Goal: Task Accomplishment & Management: Use online tool/utility

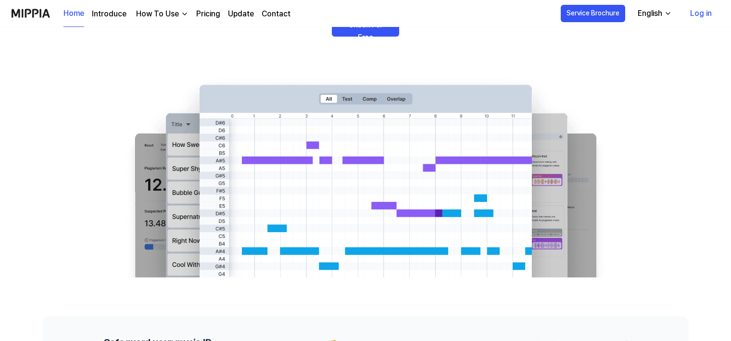
scroll to position [144, 0]
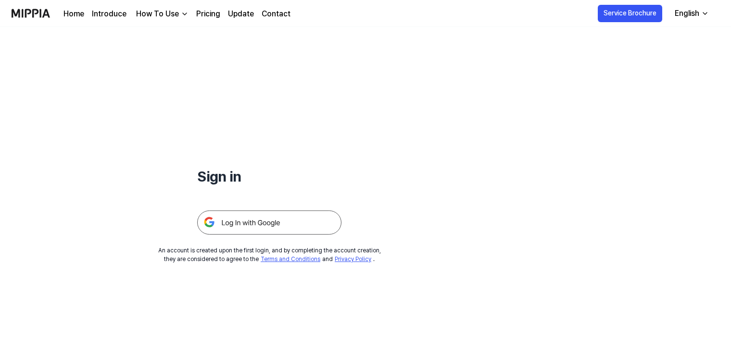
click at [284, 220] on img at bounding box center [269, 222] width 144 height 24
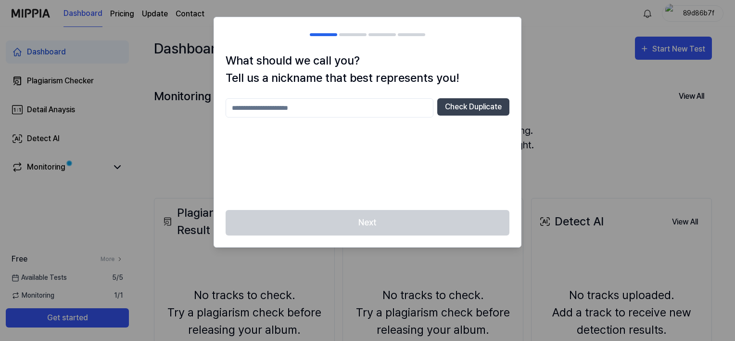
click at [321, 101] on input "text" at bounding box center [330, 107] width 208 height 19
type input "**********"
click at [458, 109] on button "Check Duplicate" at bounding box center [473, 106] width 72 height 17
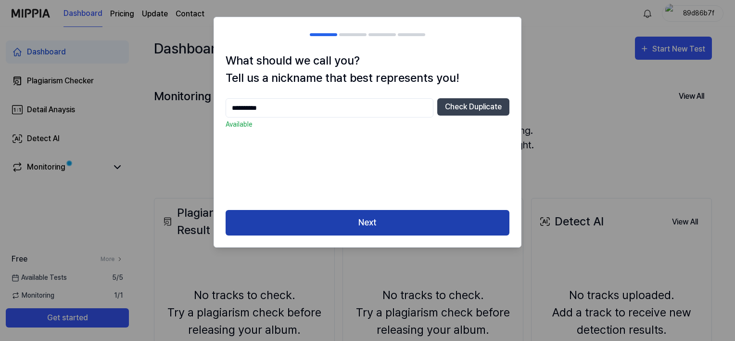
click at [373, 221] on button "Next" at bounding box center [368, 222] width 284 height 25
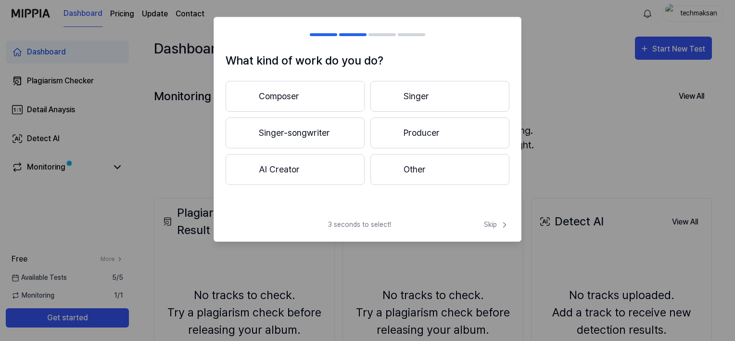
click at [424, 172] on button "Other" at bounding box center [439, 169] width 139 height 31
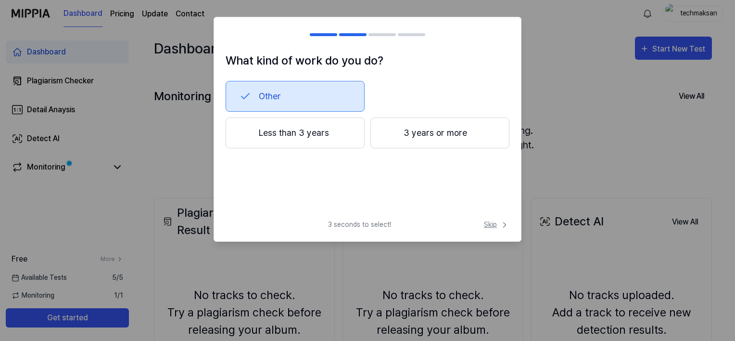
click at [490, 226] on span "Skip" at bounding box center [496, 224] width 25 height 10
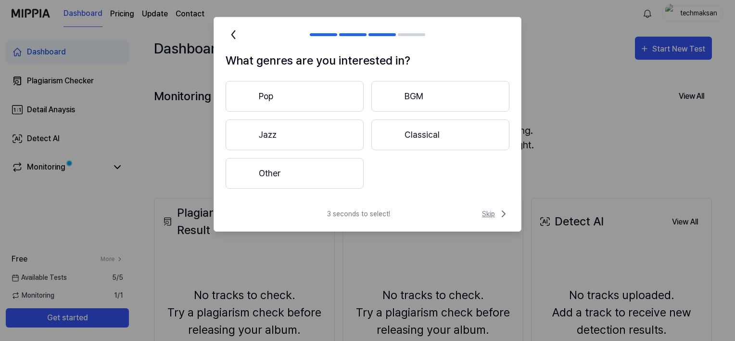
click at [486, 215] on span "Skip" at bounding box center [495, 214] width 27 height 12
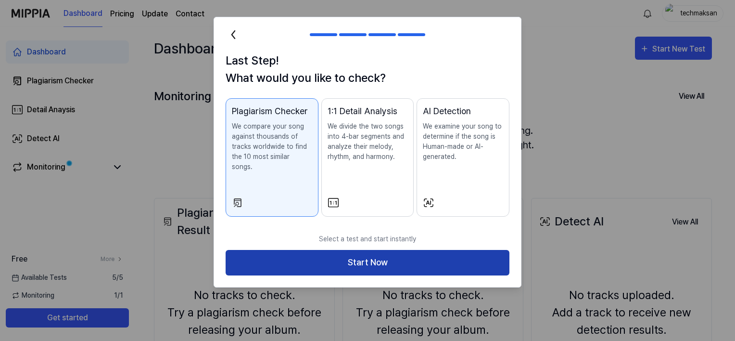
click at [377, 254] on button "Start Now" at bounding box center [368, 262] width 284 height 25
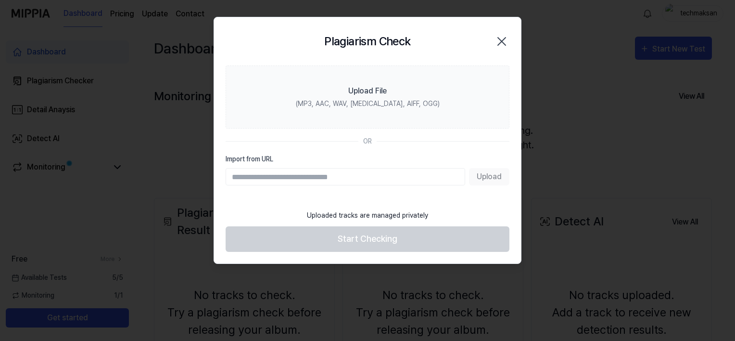
click at [332, 176] on input "Import from URL" at bounding box center [346, 176] width 240 height 17
click at [496, 176] on div "Upload" at bounding box center [368, 176] width 284 height 17
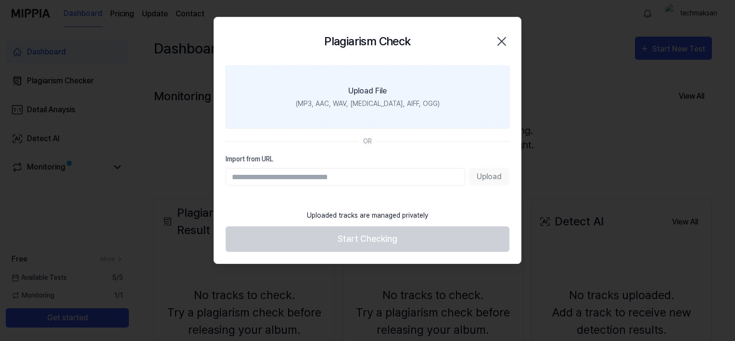
click at [394, 92] on label "Upload File (MP3, AAC, WAV, FLAC, AIFF, OGG)" at bounding box center [368, 96] width 284 height 63
click at [0, 0] on input "Upload File (MP3, AAC, WAV, FLAC, AIFF, OGG)" at bounding box center [0, 0] width 0 height 0
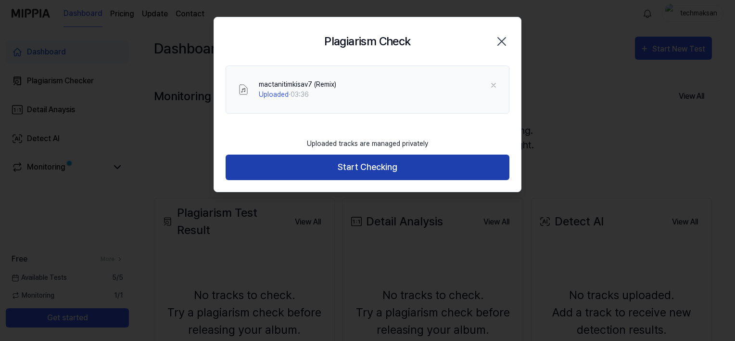
click at [370, 165] on button "Start Checking" at bounding box center [368, 166] width 284 height 25
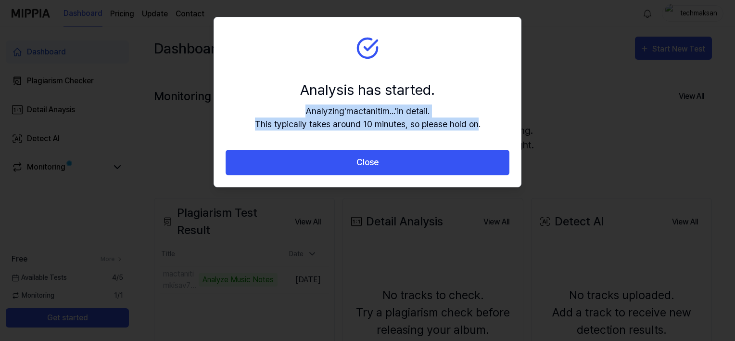
drag, startPoint x: 477, startPoint y: 123, endPoint x: 306, endPoint y: 112, distance: 171.2
click at [306, 112] on div "Analyzing ' mactanitim... ' in detail. This typically takes around 10 minutes, …" at bounding box center [368, 117] width 226 height 26
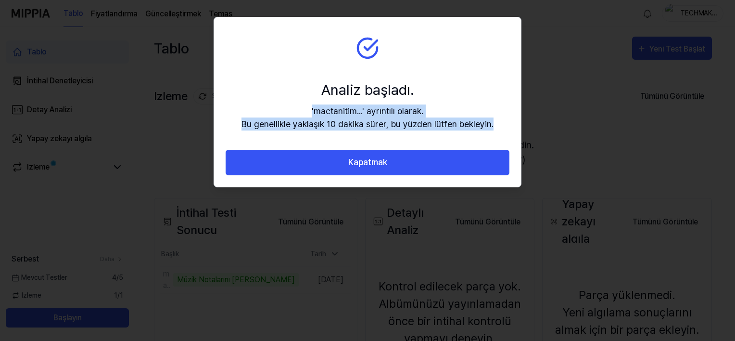
drag, startPoint x: 356, startPoint y: 114, endPoint x: 316, endPoint y: 110, distance: 40.7
click at [316, 110] on div "'mactanitim...' ayrıntılı olarak. Bu genellikle yaklaşık 10 dakika sürer, bu yü…" at bounding box center [367, 117] width 252 height 26
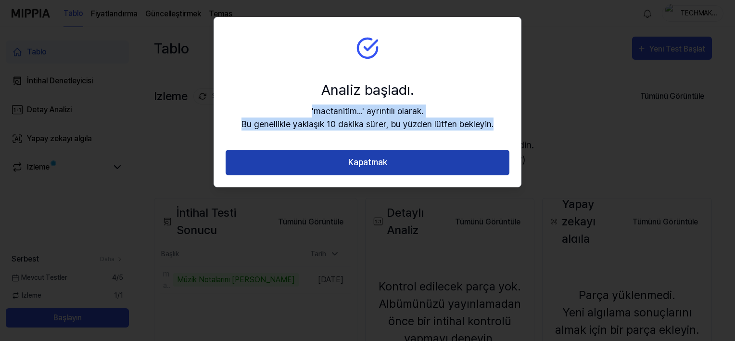
click at [373, 162] on button "Kapatmak" at bounding box center [368, 162] width 284 height 25
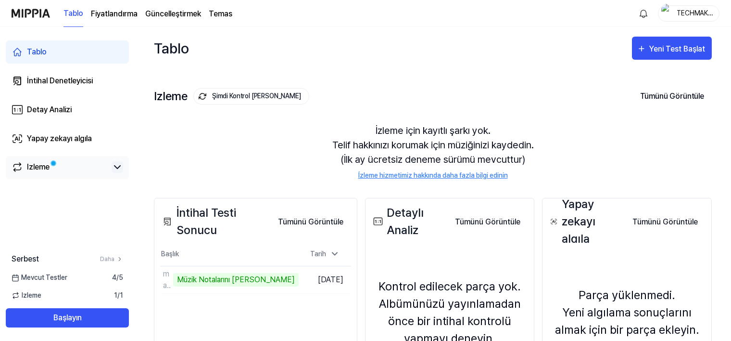
click at [117, 167] on icon at bounding box center [118, 167] width 12 height 12
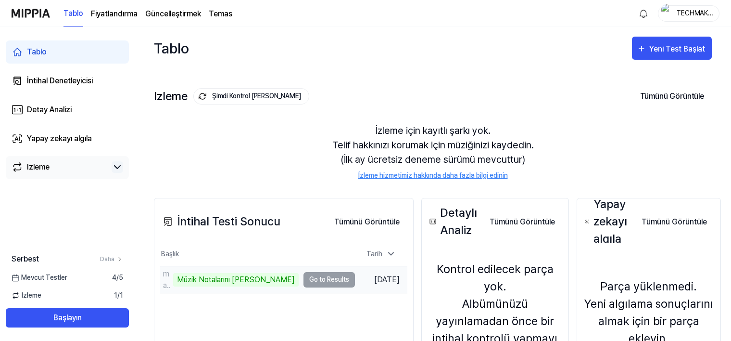
click at [309, 278] on td "mactanitimkisav7 (Remix) Müzik Notalarını Analiz Edin Go to Results" at bounding box center [257, 279] width 195 height 27
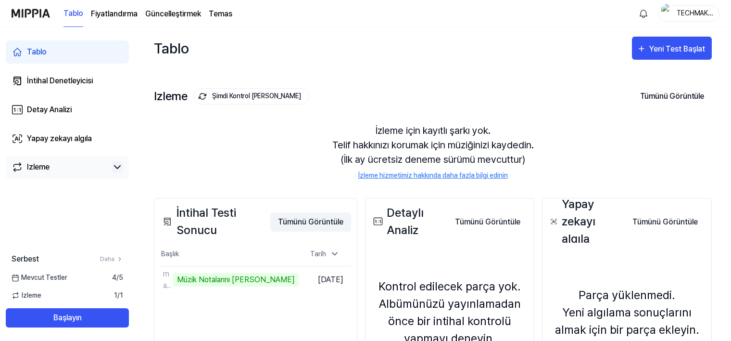
click at [326, 219] on button "Tümünü Görüntüle" at bounding box center [310, 221] width 81 height 19
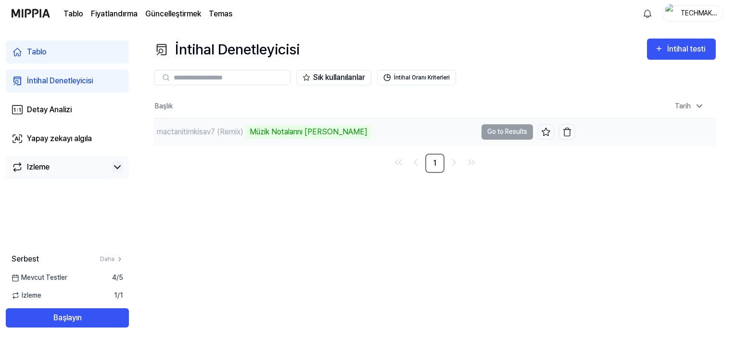
click at [312, 133] on div "Müzik Notalarını Analiz Edin" at bounding box center [309, 131] width 126 height 13
drag, startPoint x: 312, startPoint y: 133, endPoint x: 310, endPoint y: 176, distance: 43.4
click at [310, 176] on div "İntihal Denetleyicisi İntihal testi Plagiarism Checker Detail Analysis Detect A…" at bounding box center [435, 184] width 600 height 314
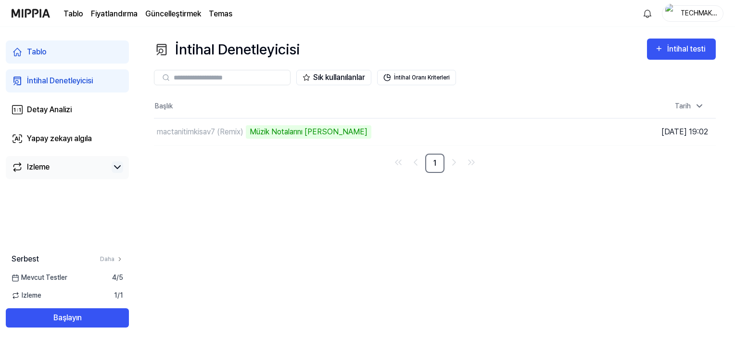
click at [115, 169] on icon at bounding box center [118, 167] width 12 height 12
click at [116, 166] on icon at bounding box center [117, 166] width 6 height 3
click at [508, 131] on td "mactanitimkisav7 (Remix) Müzik Notalarını Analiz Edin Go to Results" at bounding box center [364, 131] width 421 height 27
click at [312, 131] on div "Müzik Notalarını Analiz Edin" at bounding box center [309, 131] width 126 height 13
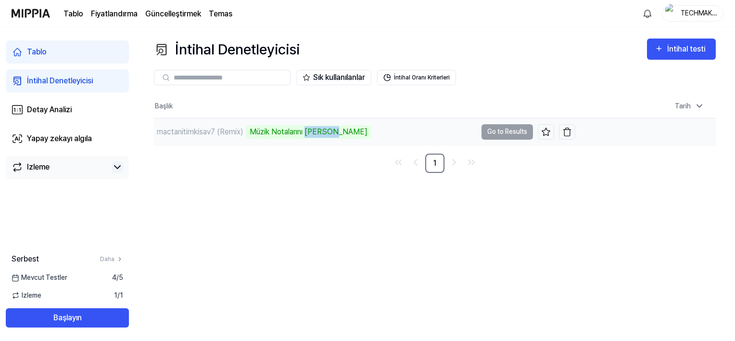
click at [312, 131] on div "Müzik Notalarını Analiz Edin" at bounding box center [309, 131] width 126 height 13
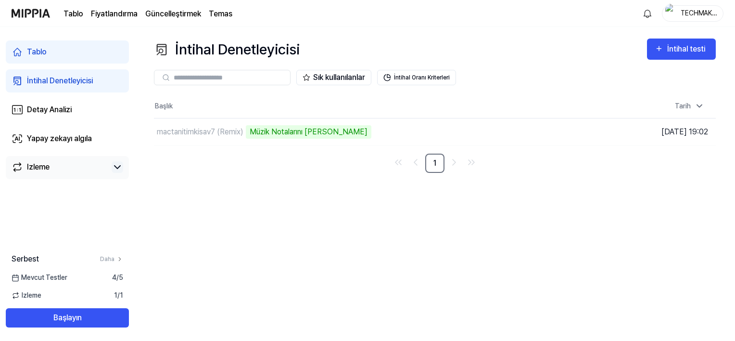
drag, startPoint x: 312, startPoint y: 131, endPoint x: 313, endPoint y: 187, distance: 55.8
click at [313, 187] on div "İntihal Denetleyicisi İntihal testi Plagiarism Checker Detail Analysis Detect A…" at bounding box center [435, 184] width 600 height 314
click at [679, 54] on div "İntihal testi" at bounding box center [687, 49] width 41 height 13
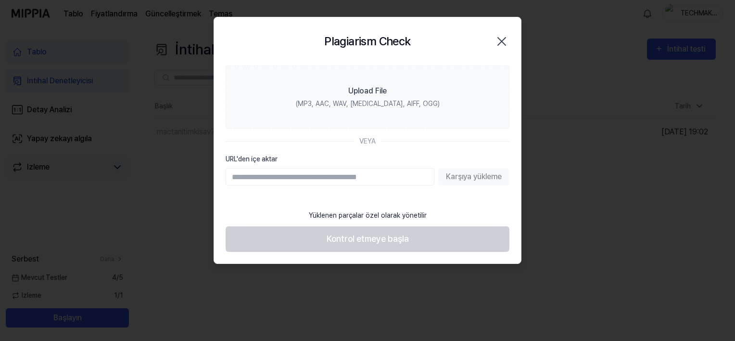
click at [504, 37] on icon "button" at bounding box center [501, 41] width 15 height 15
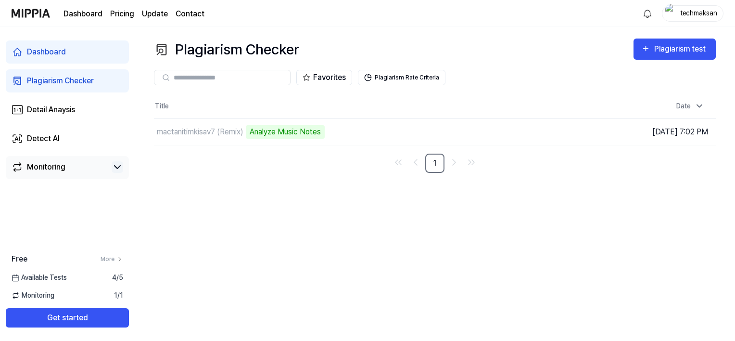
click at [317, 236] on div "Plagiarism Checker Plagiarism test Plagiarism Checker Detail Analysis Detect AI…" at bounding box center [435, 184] width 600 height 314
click at [299, 134] on div "Analyze Music Notes" at bounding box center [285, 131] width 79 height 13
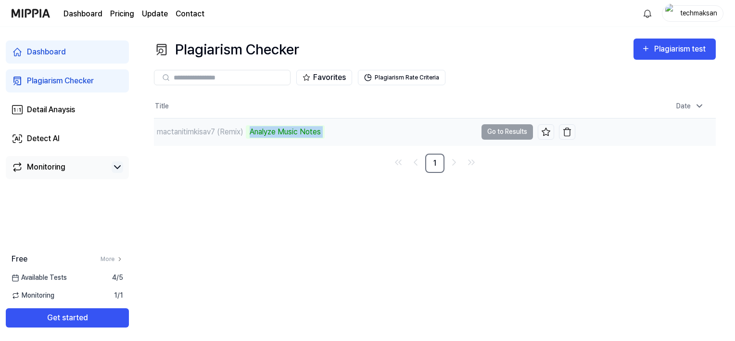
click at [299, 134] on div "Analyze Music Notes" at bounding box center [285, 131] width 79 height 13
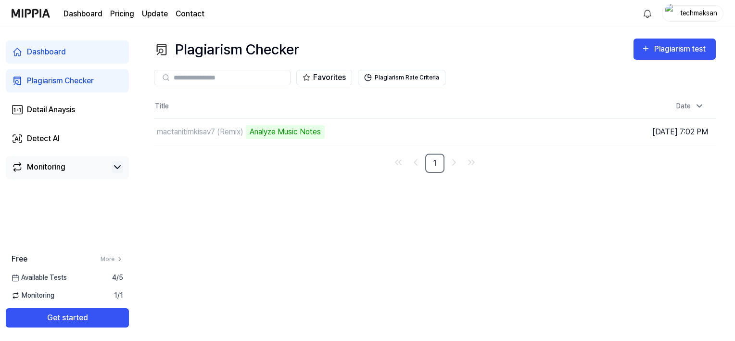
drag, startPoint x: 299, startPoint y: 134, endPoint x: 298, endPoint y: 216, distance: 82.7
click at [298, 216] on div "Plagiarism Checker Plagiarism test Plagiarism Checker Detail Analysis Detect AI…" at bounding box center [435, 184] width 600 height 314
click at [48, 274] on font "Available Tests" at bounding box center [44, 277] width 46 height 10
click at [659, 52] on div "Plagiarism test" at bounding box center [681, 49] width 54 height 13
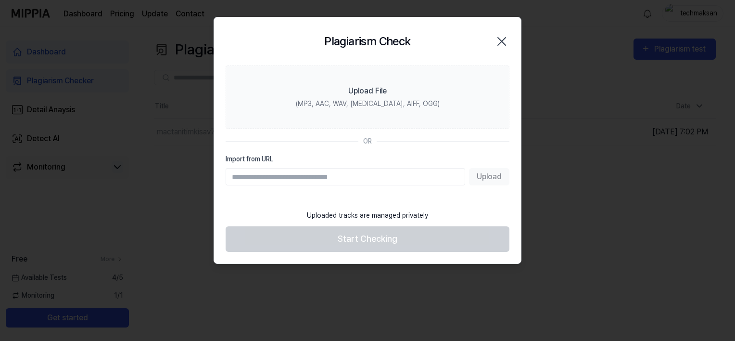
click at [504, 45] on icon "button" at bounding box center [501, 41] width 15 height 15
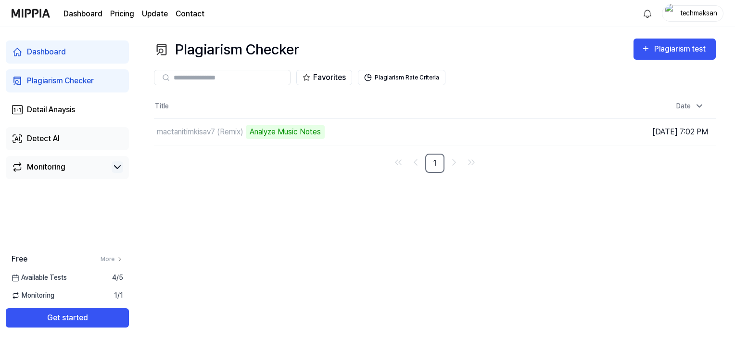
click at [29, 139] on div "Detect AI" at bounding box center [43, 139] width 33 height 12
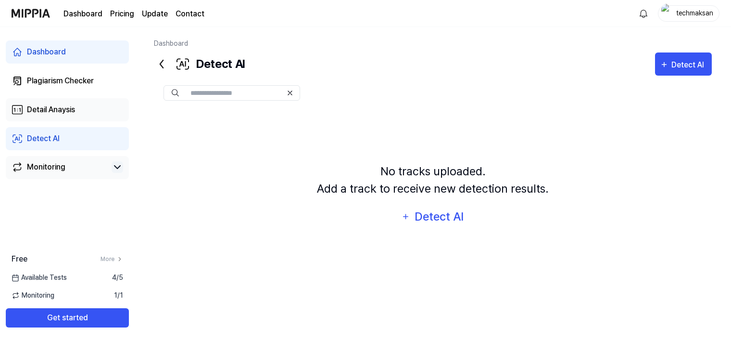
click at [31, 113] on div "Detail Anaysis" at bounding box center [51, 110] width 48 height 12
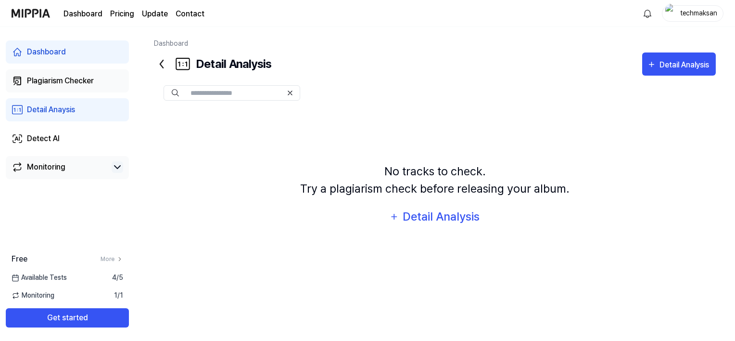
click at [44, 83] on div "Plagiarism Checker" at bounding box center [60, 81] width 67 height 12
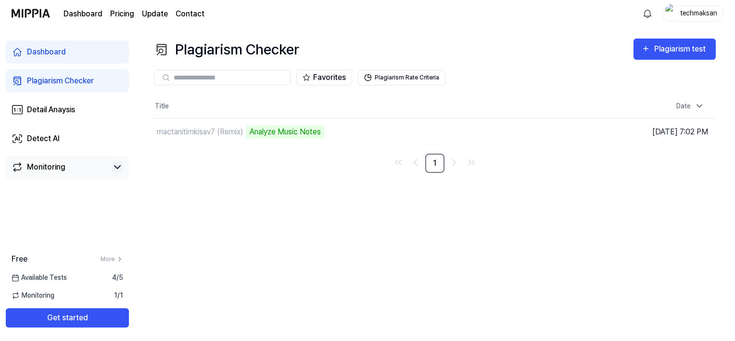
click at [56, 279] on font "Available Tests" at bounding box center [44, 277] width 46 height 10
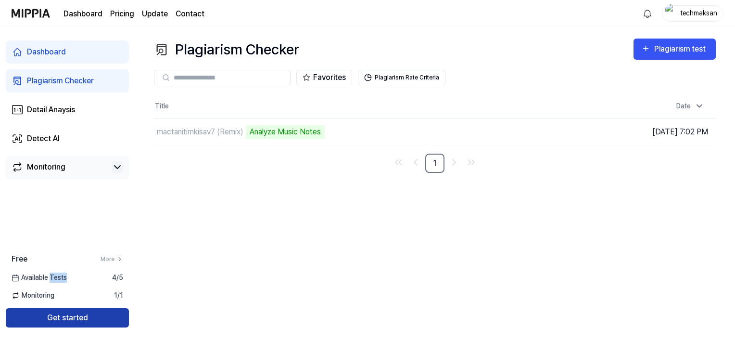
drag, startPoint x: 56, startPoint y: 279, endPoint x: 67, endPoint y: 321, distance: 43.9
click at [67, 321] on button "Get started" at bounding box center [67, 317] width 123 height 19
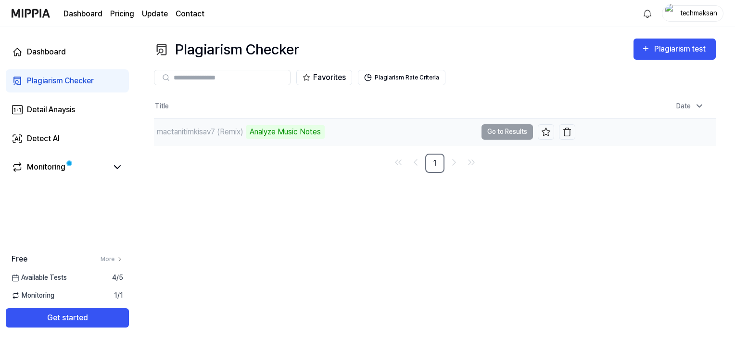
click at [225, 132] on div "mactanitimkisav7 (Remix)" at bounding box center [200, 132] width 87 height 12
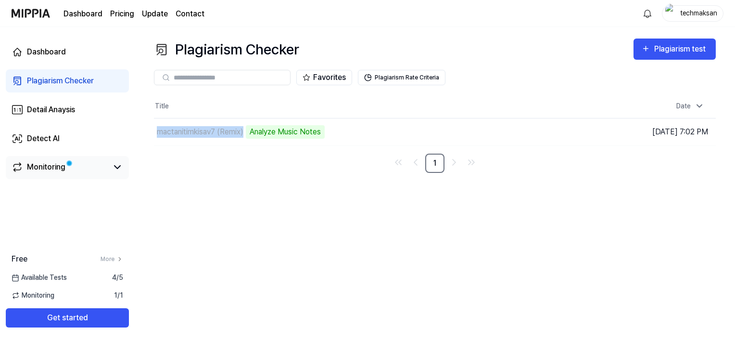
click at [50, 169] on div "Monitoring" at bounding box center [46, 167] width 38 height 12
click at [119, 169] on icon at bounding box center [118, 167] width 12 height 12
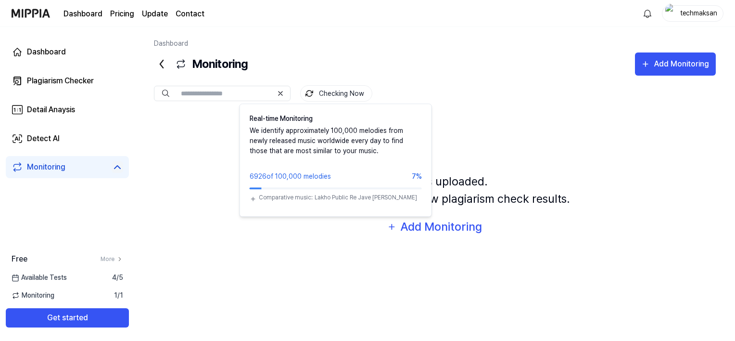
click at [337, 94] on button "Checking Now" at bounding box center [336, 93] width 72 height 16
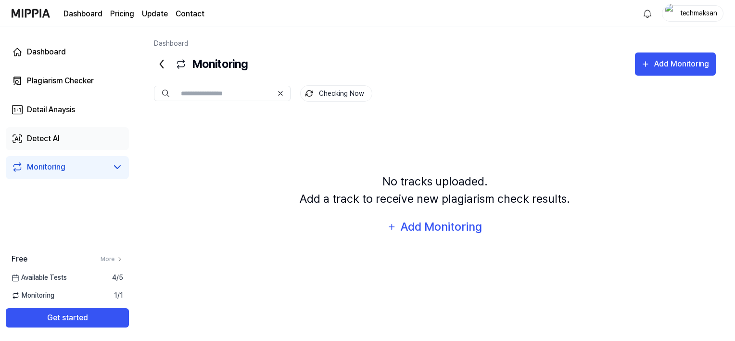
click at [46, 145] on link "Detect AI" at bounding box center [67, 138] width 123 height 23
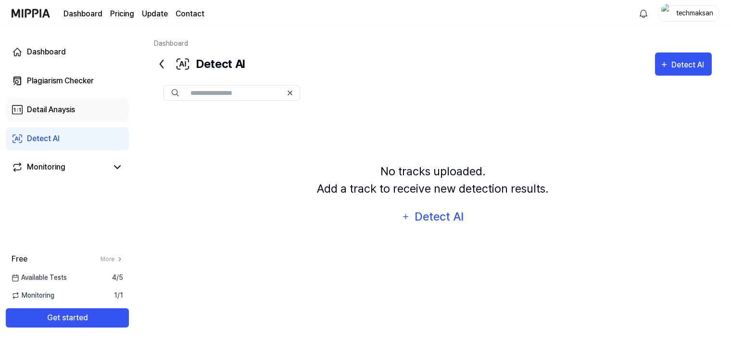
click at [60, 114] on div "Detail Anaysis" at bounding box center [51, 110] width 48 height 12
click at [56, 107] on div "Detail Anaysis" at bounding box center [51, 110] width 48 height 12
click at [50, 78] on div "Plagiarism Checker" at bounding box center [60, 81] width 67 height 12
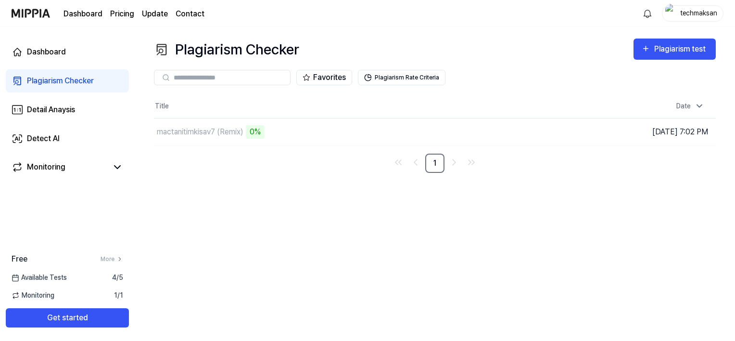
click at [125, 256] on div "Free More" at bounding box center [67, 259] width 135 height 12
click at [121, 260] on icon at bounding box center [119, 258] width 7 height 7
click at [87, 17] on link "Dashboard" at bounding box center [82, 14] width 39 height 12
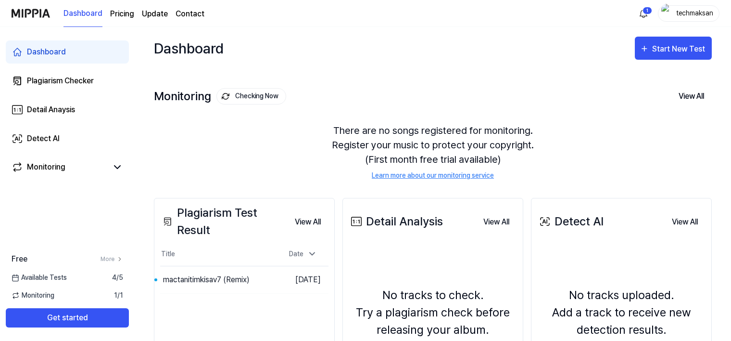
scroll to position [48, 0]
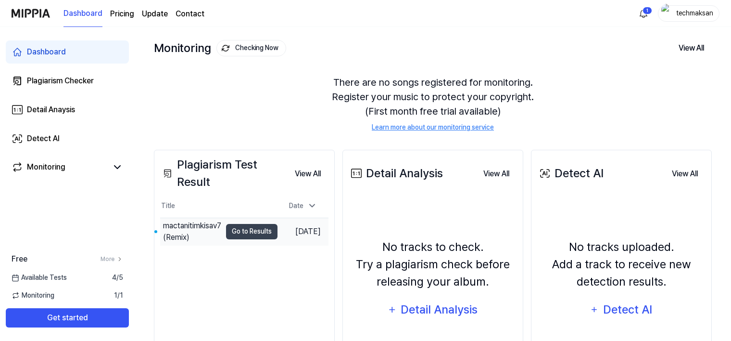
click at [179, 231] on div "mactanitimkisav7 (Remix)" at bounding box center [192, 231] width 58 height 23
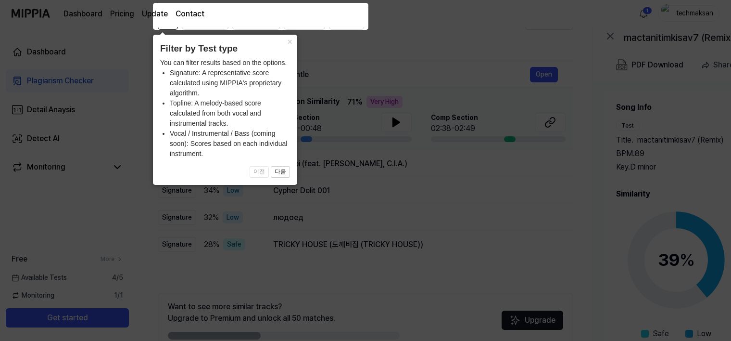
scroll to position [96, 0]
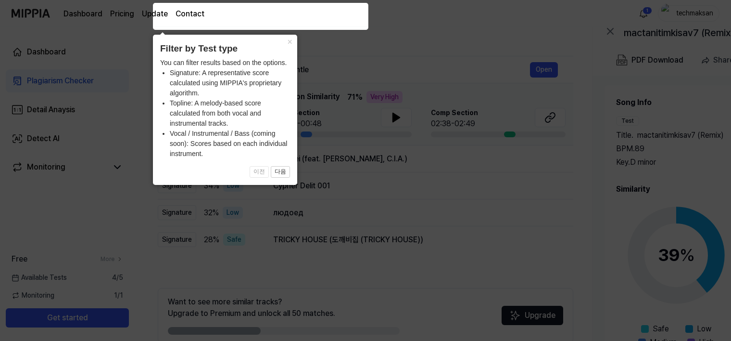
click at [471, 196] on icon at bounding box center [367, 170] width 735 height 341
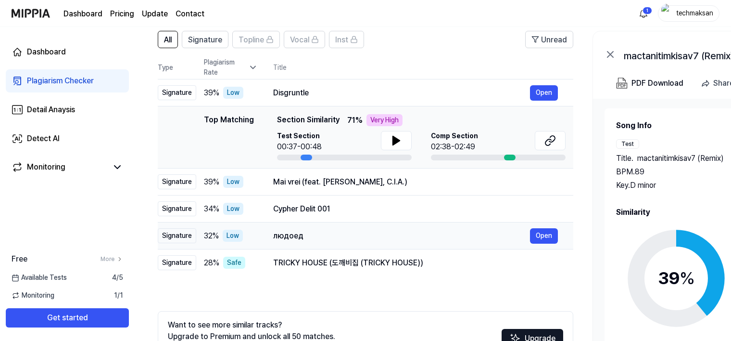
scroll to position [48, 0]
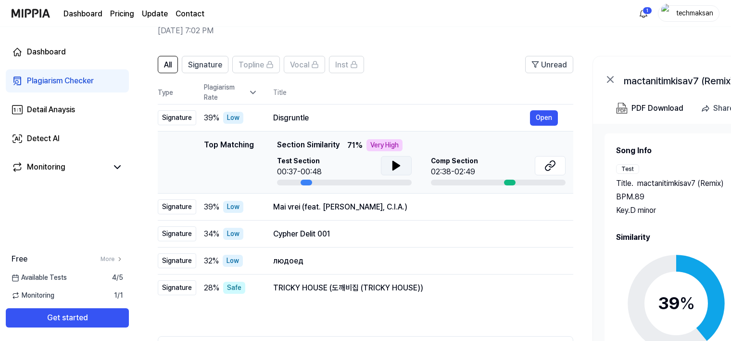
click at [396, 165] on icon at bounding box center [396, 165] width 7 height 9
click at [396, 165] on icon at bounding box center [397, 166] width 12 height 12
